Goal: Find specific page/section: Find specific page/section

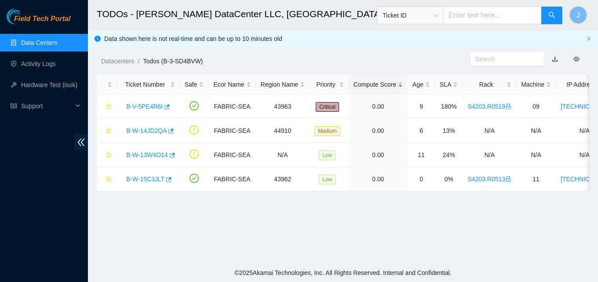
click at [29, 44] on link "Data Centers" at bounding box center [39, 42] width 36 height 7
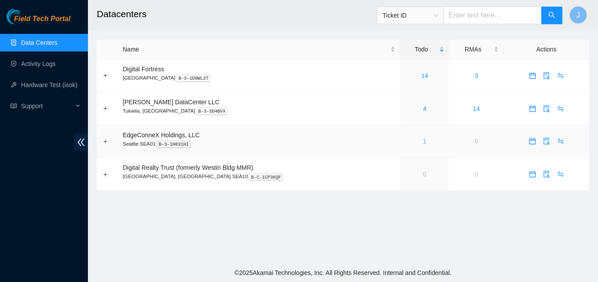
click at [423, 141] on link "1" at bounding box center [425, 141] width 4 height 7
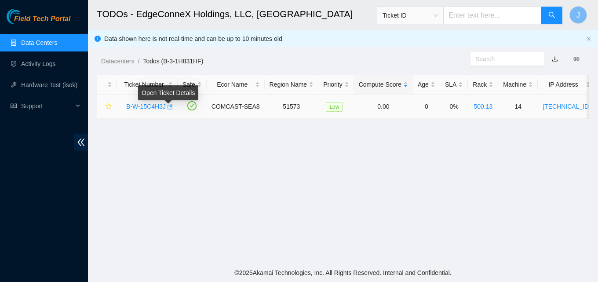
click at [169, 106] on body "Field Tech Portal Data Centers Activity Logs Hardware Test (isok) Support TODOs…" at bounding box center [299, 141] width 598 height 282
click at [169, 108] on icon "button" at bounding box center [169, 107] width 6 height 6
click at [40, 45] on link "Data Centers" at bounding box center [39, 42] width 36 height 7
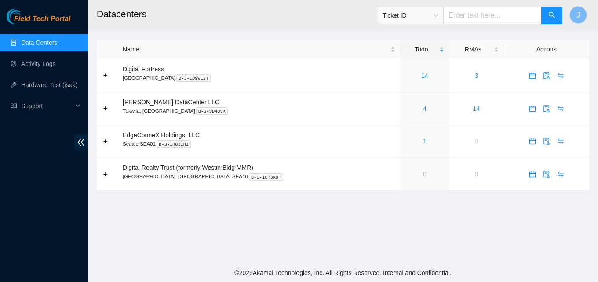
click at [457, 224] on main "Datacenters Ticket ID J Name Todo RMAs Actions Digital Fortress Seattle B-3-1D9…" at bounding box center [343, 131] width 510 height 263
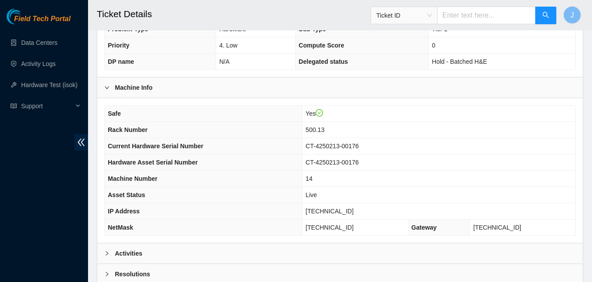
scroll to position [354, 0]
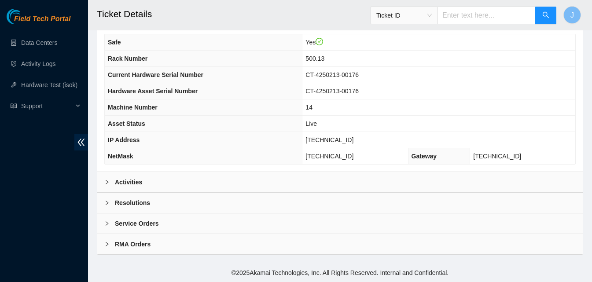
click at [203, 187] on div "Activities" at bounding box center [339, 182] width 485 height 20
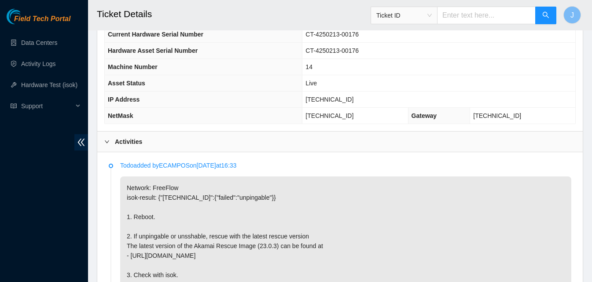
scroll to position [398, 0]
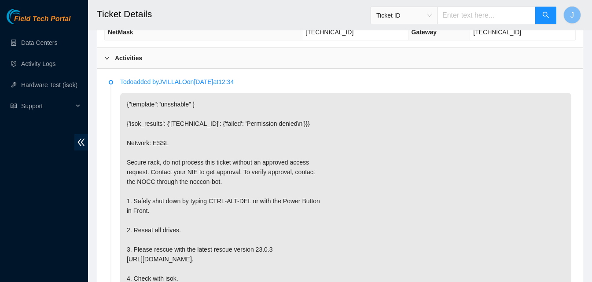
scroll to position [418, 0]
